Goal: Task Accomplishment & Management: Manage account settings

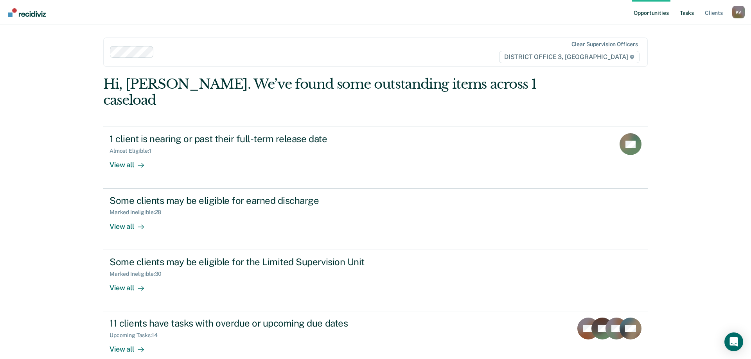
click at [685, 11] on link "Tasks" at bounding box center [686, 12] width 17 height 25
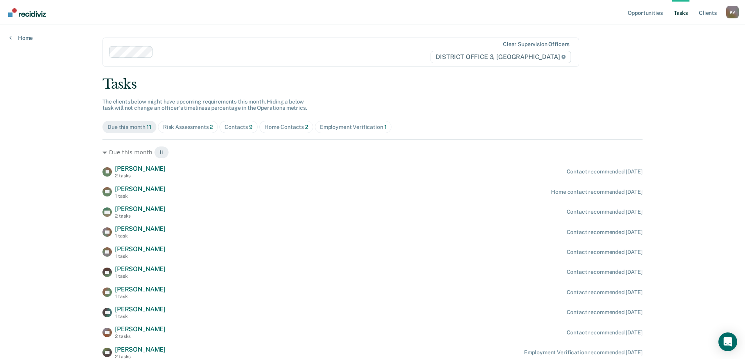
click at [200, 130] on div "Risk Assessments 2" at bounding box center [188, 127] width 50 height 7
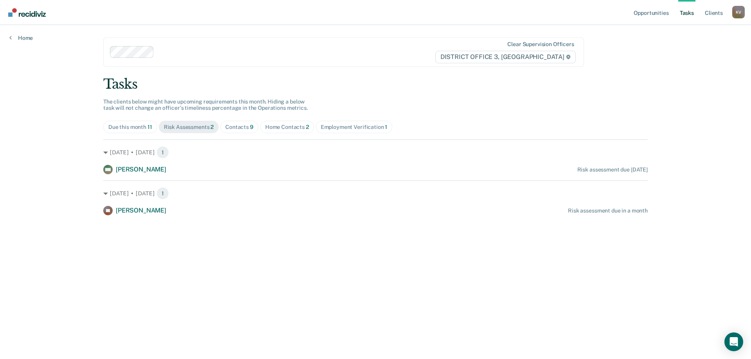
click at [230, 126] on div "Contacts 9" at bounding box center [239, 127] width 28 height 7
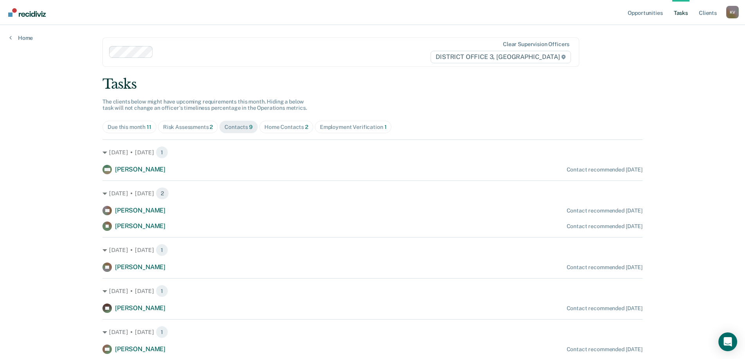
click at [293, 131] on span "Home Contacts 2" at bounding box center [286, 127] width 54 height 13
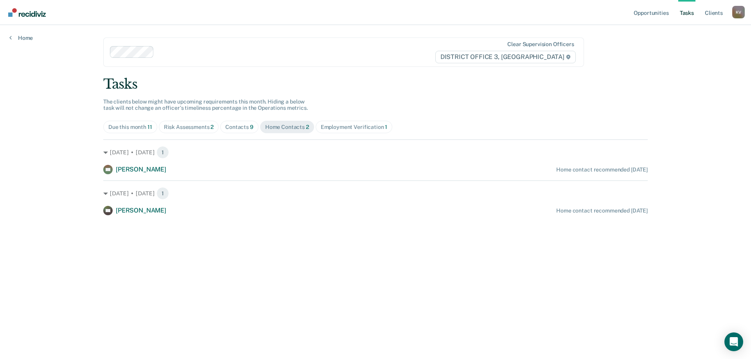
click at [358, 122] on span "Employment Verification 1" at bounding box center [354, 127] width 77 height 13
